Goal: Navigation & Orientation: Find specific page/section

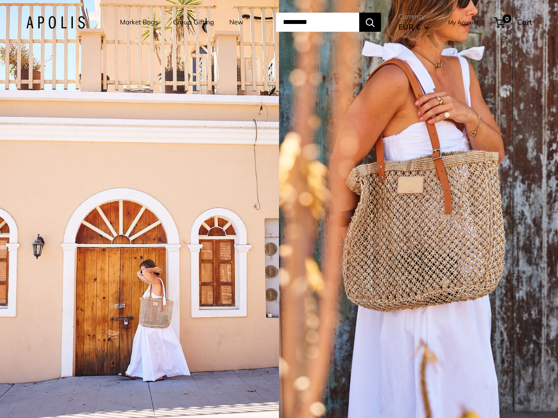
click at [279, 22] on input "Search..." at bounding box center [317, 22] width 83 height 19
click at [329, 22] on input "Search..." at bounding box center [317, 22] width 83 height 19
click at [139, 209] on div "1 / 5" at bounding box center [139, 209] width 279 height 418
click at [418, 209] on div "1 / 5" at bounding box center [418, 209] width 279 height 418
